Goal: Task Accomplishment & Management: Use online tool/utility

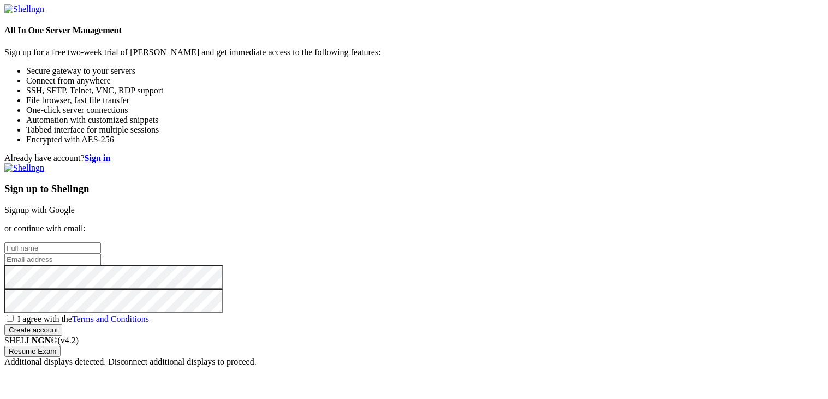
click at [75, 205] on link "Signup with Google" at bounding box center [39, 209] width 70 height 9
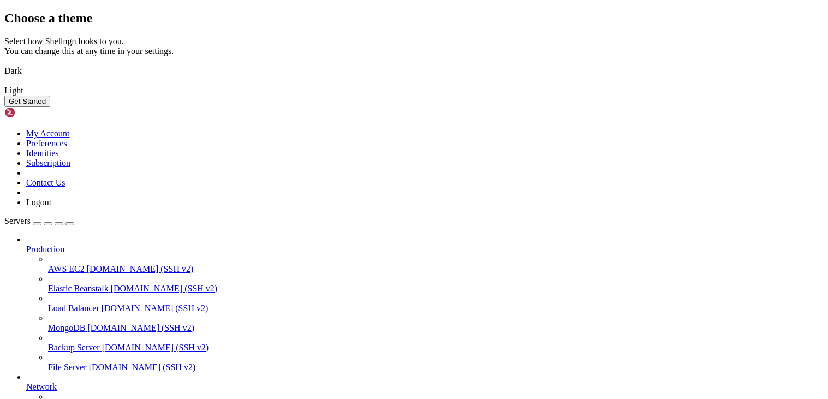
click at [4, 64] on img at bounding box center [4, 64] width 0 height 0
click at [50, 107] on button "Get Started" at bounding box center [27, 101] width 46 height 11
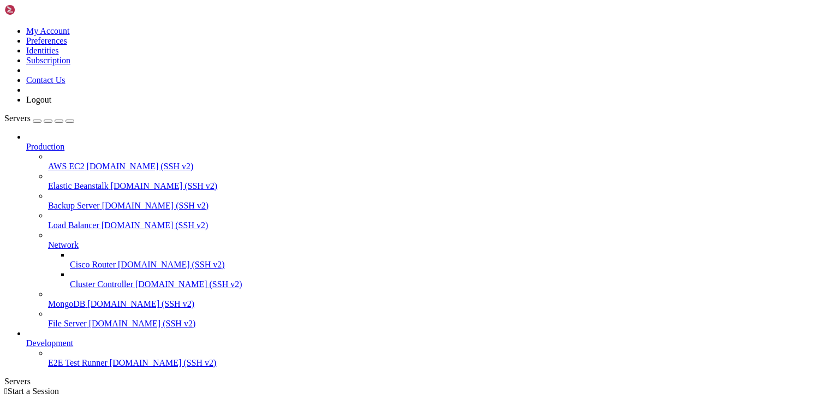
click at [70, 121] on icon "button" at bounding box center [70, 121] width 0 height 0
click at [4, 377] on div "Servers" at bounding box center [414, 382] width 820 height 10
click at [37, 121] on div "button" at bounding box center [37, 121] width 0 height 0
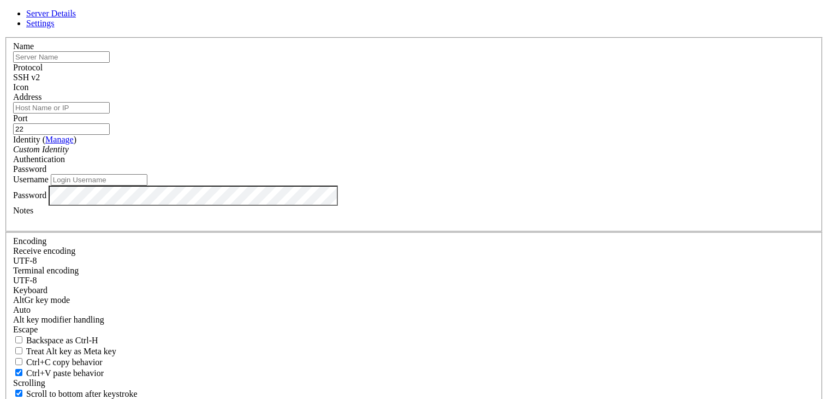
click at [110, 63] on input "text" at bounding box center [61, 56] width 97 height 11
type input "h"
type input "linode server"
click at [110, 114] on input "Address" at bounding box center [61, 107] width 97 height 11
type input "[TECHNICAL_ID]"
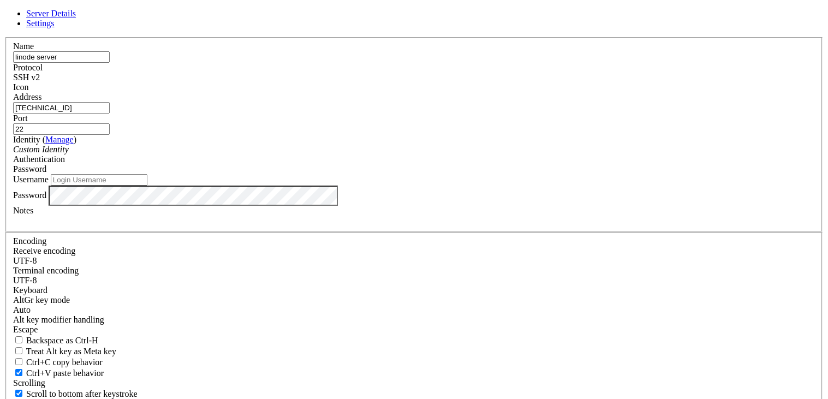
click at [49, 184] on label "Username" at bounding box center [30, 179] width 35 height 9
click at [147, 186] on input "Username" at bounding box center [99, 179] width 97 height 11
type input "root"
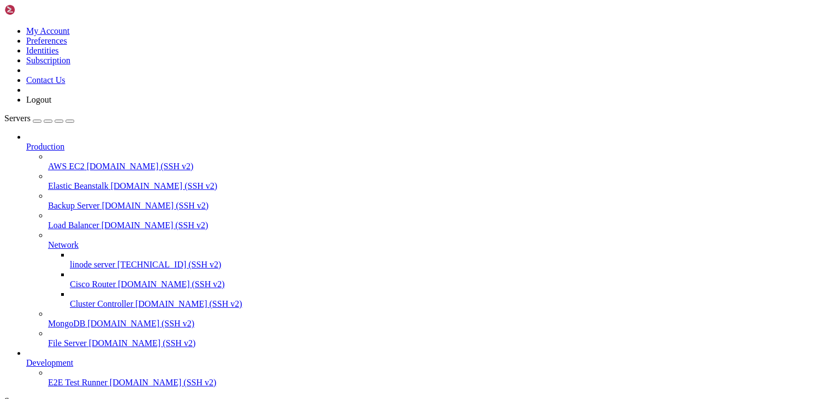
click at [117, 260] on span "[TECHNICAL_ID] (SSH v2)" at bounding box center [169, 264] width 104 height 9
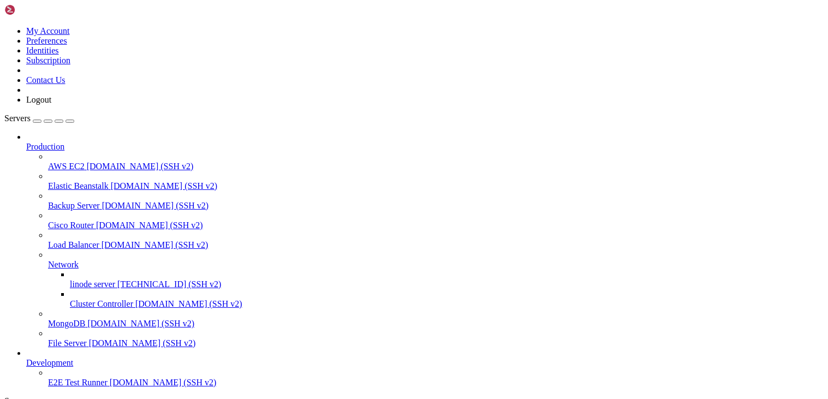
scroll to position [40, 0]
click at [84, 299] on span "Cluster Controller" at bounding box center [101, 303] width 63 height 9
click at [90, 221] on span "Cisco Router" at bounding box center [71, 225] width 46 height 9
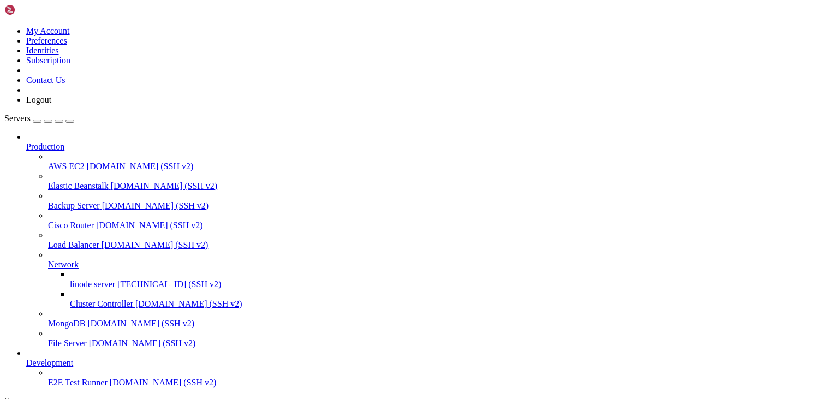
click at [90, 221] on span "Cisco Router" at bounding box center [71, 225] width 46 height 9
click at [87, 162] on span "[DOMAIN_NAME] (SSH v2)" at bounding box center [140, 166] width 107 height 9
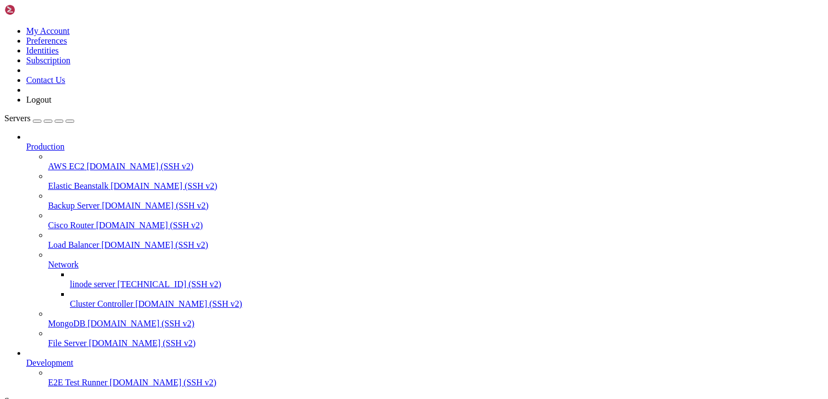
click at [87, 162] on span "[DOMAIN_NAME] (SSH v2)" at bounding box center [140, 166] width 107 height 9
click at [4, 26] on link at bounding box center [4, 26] width 0 height 0
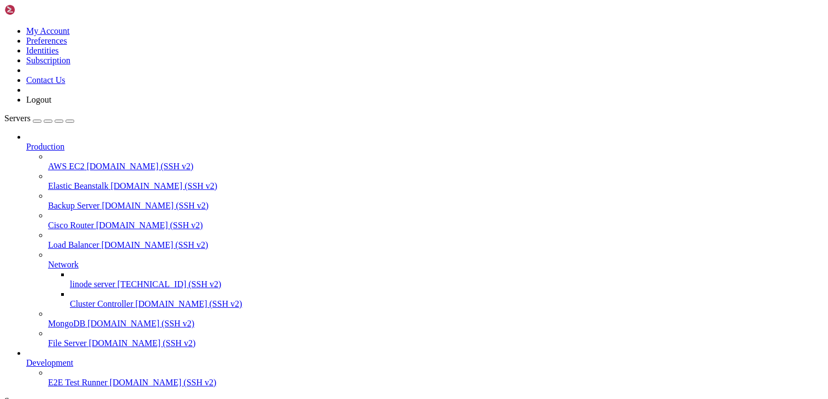
click at [4, 26] on icon at bounding box center [4, 26] width 0 height 0
click at [73, 358] on span "Development" at bounding box center [49, 362] width 47 height 9
click at [64, 142] on span "Production" at bounding box center [45, 146] width 38 height 9
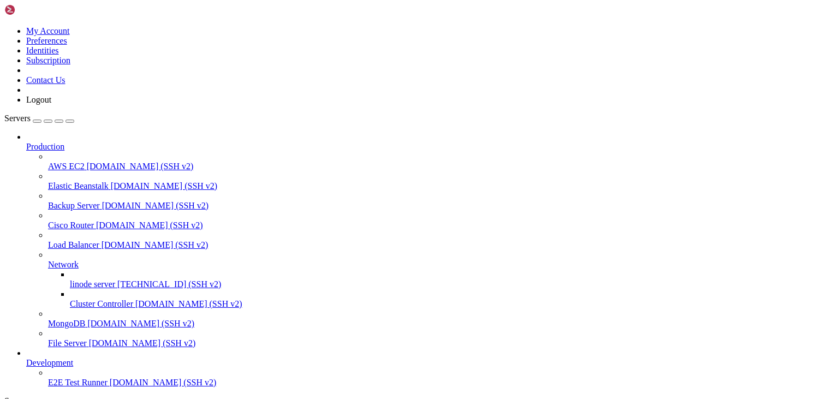
click at [26, 142] on icon at bounding box center [26, 142] width 0 height 0
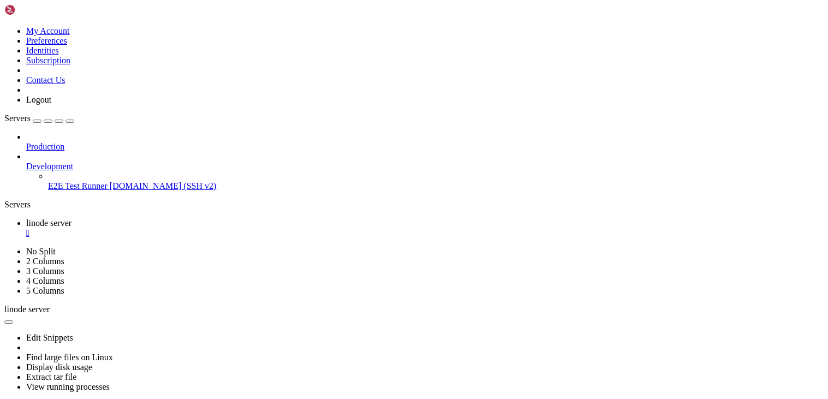
click at [73, 162] on span "Development" at bounding box center [49, 166] width 47 height 9
click at [26, 162] on icon at bounding box center [26, 162] width 0 height 0
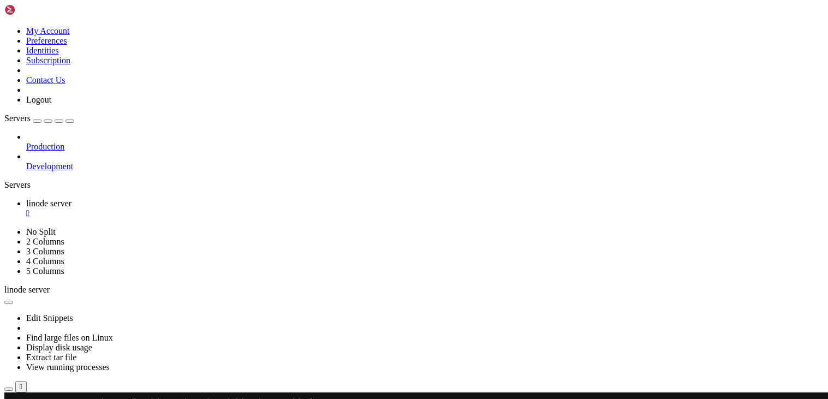
click at [26, 142] on icon at bounding box center [26, 142] width 0 height 0
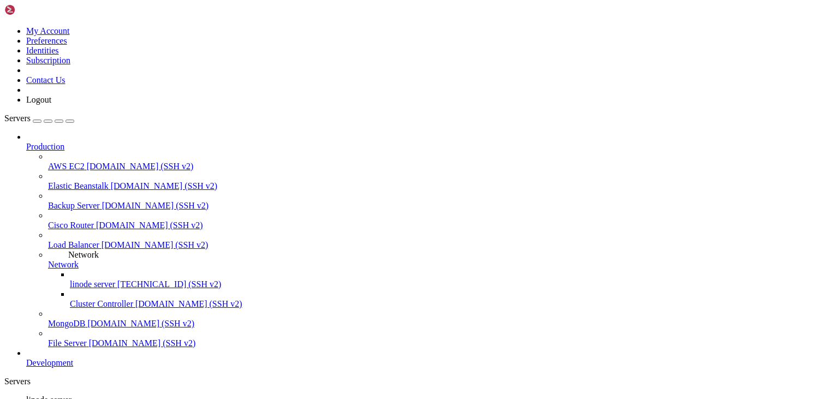
drag, startPoint x: 82, startPoint y: 238, endPoint x: 56, endPoint y: 244, distance: 26.4
click at [56, 260] on span "Network" at bounding box center [63, 264] width 31 height 9
drag, startPoint x: 56, startPoint y: 244, endPoint x: 51, endPoint y: 230, distance: 15.2
click at [51, 260] on span "Network" at bounding box center [63, 264] width 31 height 9
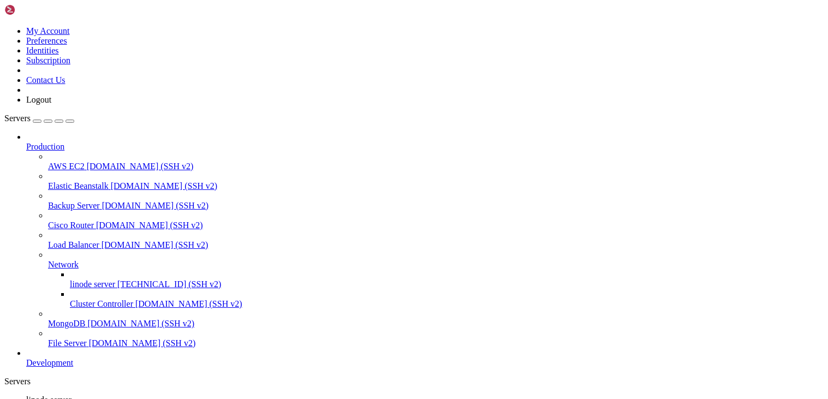
click at [66, 319] on span "MongoDB" at bounding box center [66, 323] width 37 height 9
